Goal: Find specific page/section: Find specific page/section

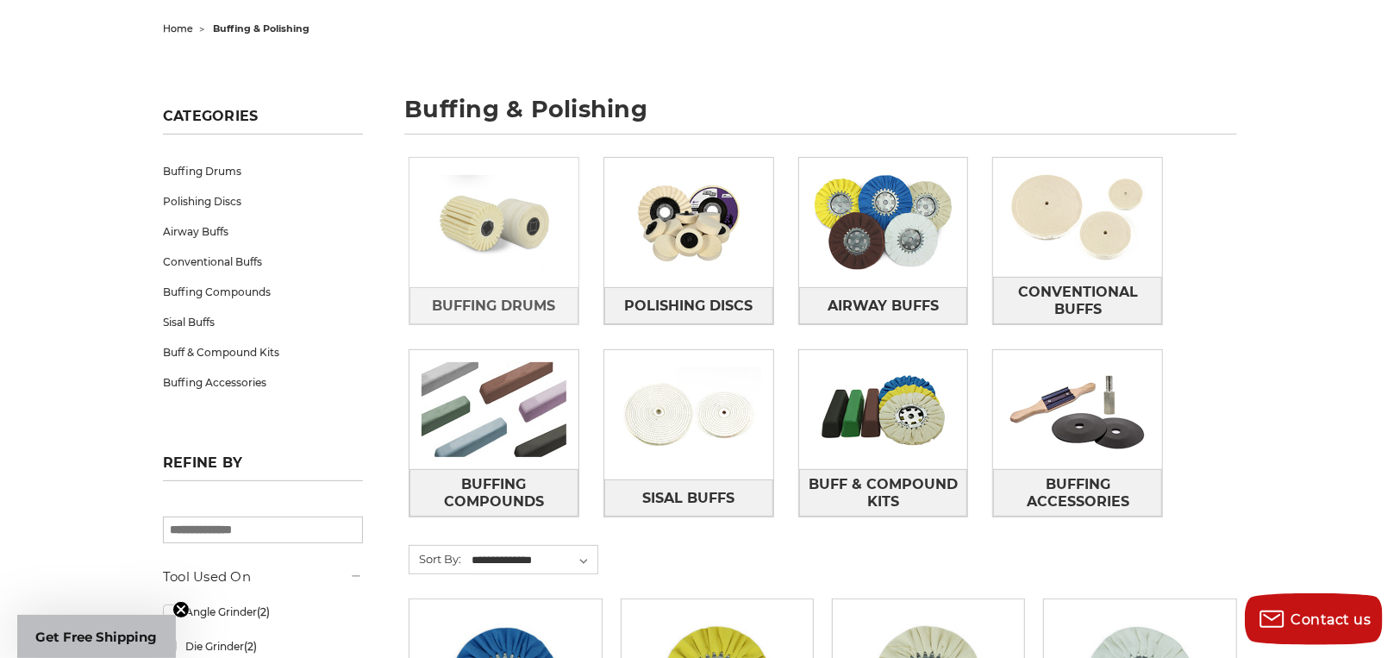
click at [530, 234] on img at bounding box center [493, 222] width 169 height 119
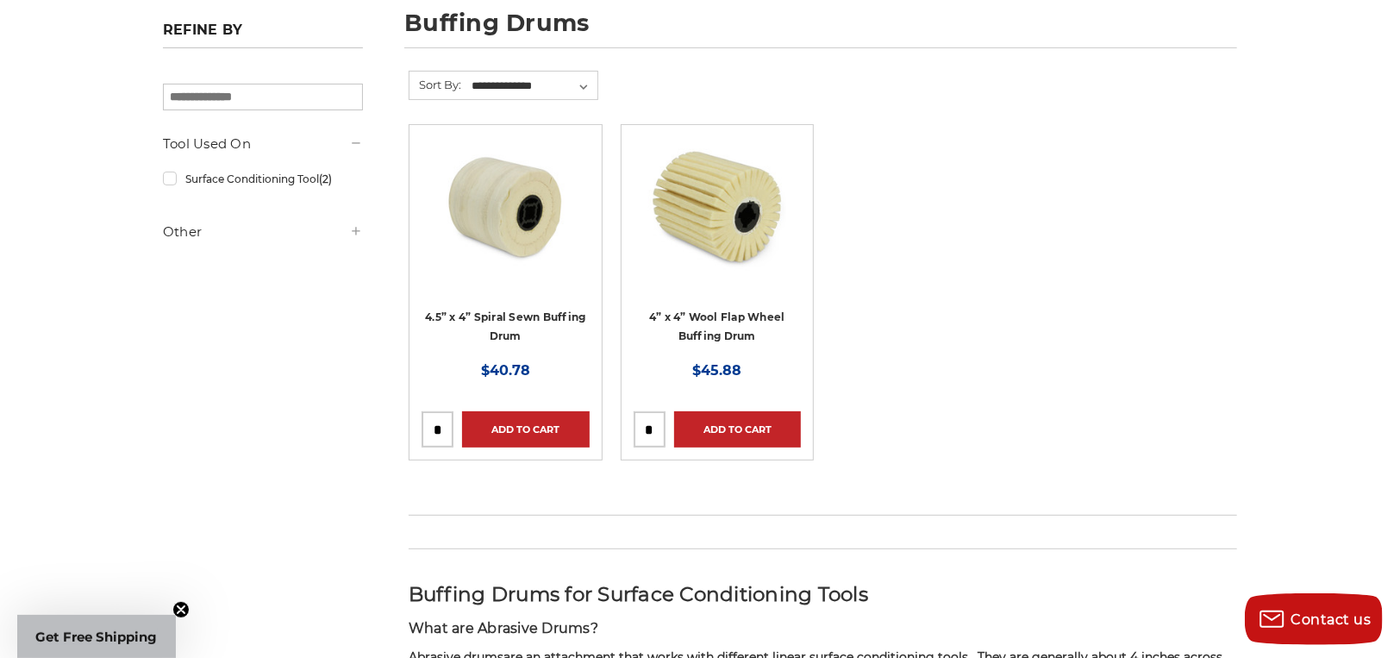
scroll to position [603, 0]
